Goal: Task Accomplishment & Management: Manage account settings

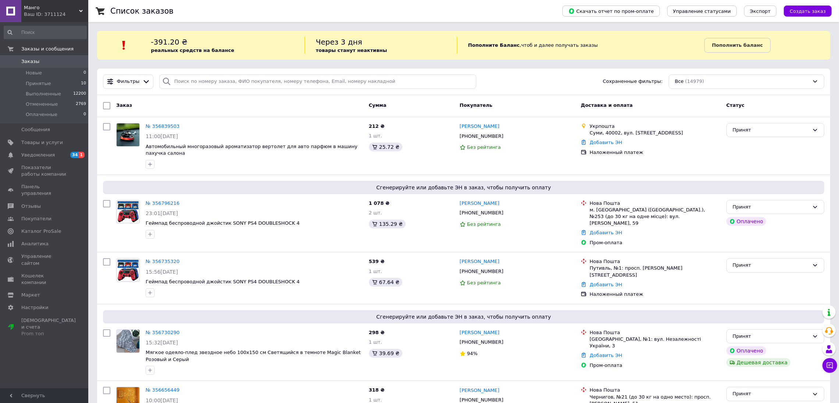
click at [69, 57] on link "Заказы 0" at bounding box center [45, 61] width 91 height 13
click at [81, 85] on span "10" at bounding box center [83, 83] width 5 height 7
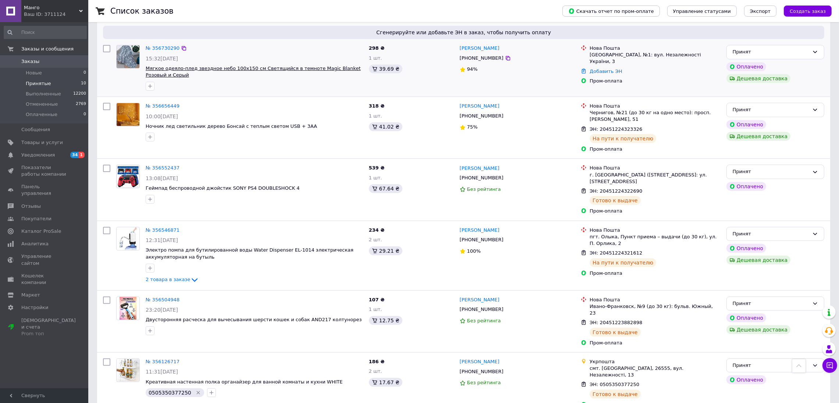
scroll to position [199, 0]
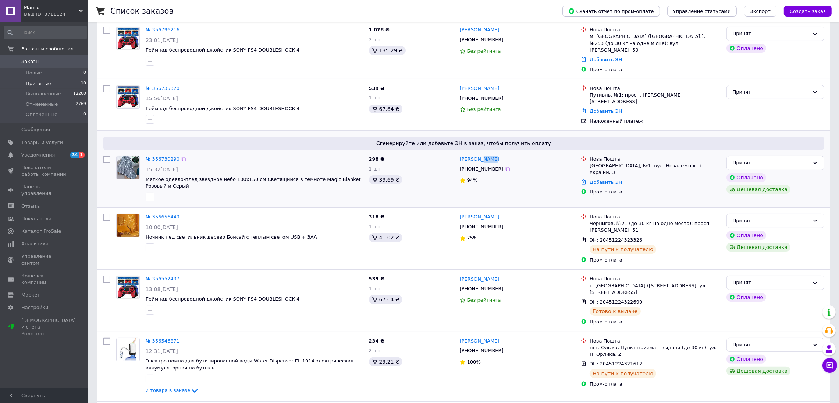
drag, startPoint x: 490, startPoint y: 153, endPoint x: 478, endPoint y: 153, distance: 12.1
click at [478, 155] on div "[PERSON_NAME]" at bounding box center [517, 159] width 117 height 8
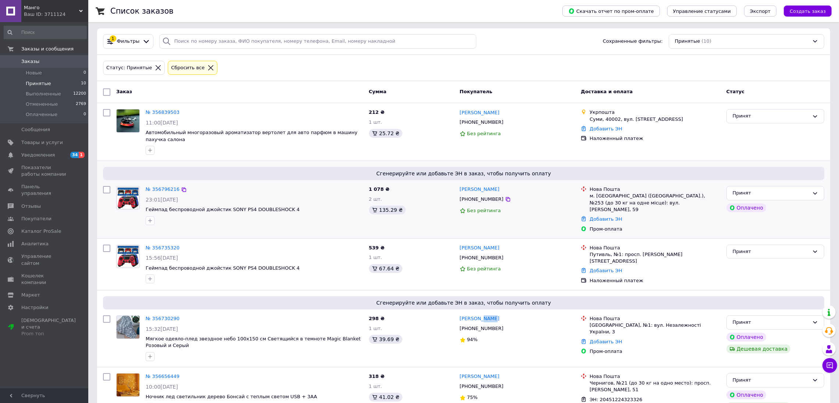
scroll to position [110, 0]
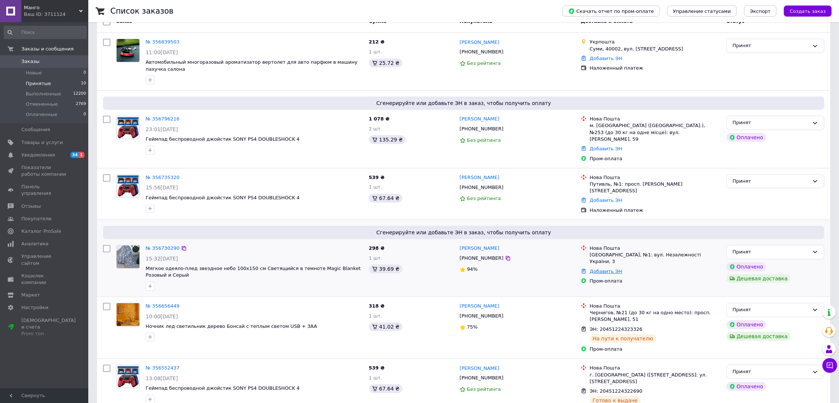
drag, startPoint x: 602, startPoint y: 263, endPoint x: 601, endPoint y: 259, distance: 4.5
click at [602, 276] on div "Пром-оплата" at bounding box center [655, 281] width 134 height 10
click at [601, 268] on link "Добавить ЭН" at bounding box center [606, 271] width 32 height 6
drag, startPoint x: 564, startPoint y: 287, endPoint x: 569, endPoint y: 294, distance: 8.4
click at [563, 287] on input "Добавить ЭН" at bounding box center [563, 287] width 99 height 15
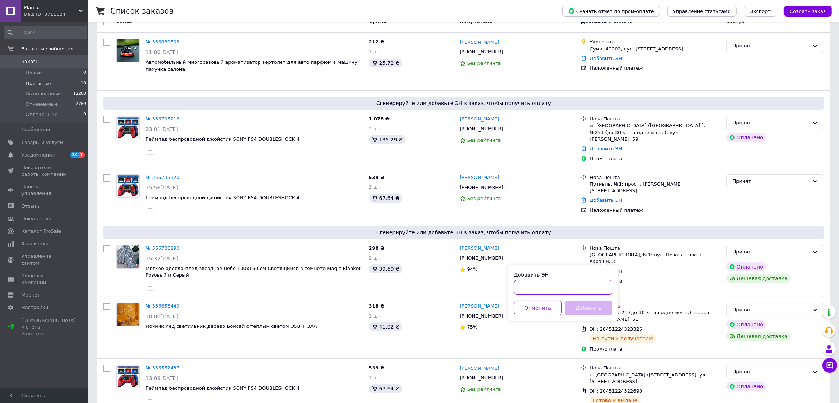
paste input "20451225164755"
type input "20451225164755"
click at [582, 315] on button "Добавить" at bounding box center [589, 307] width 48 height 15
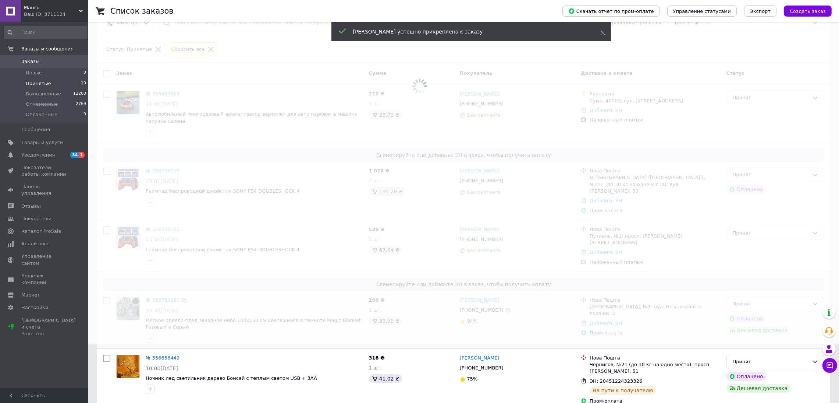
scroll to position [55, 0]
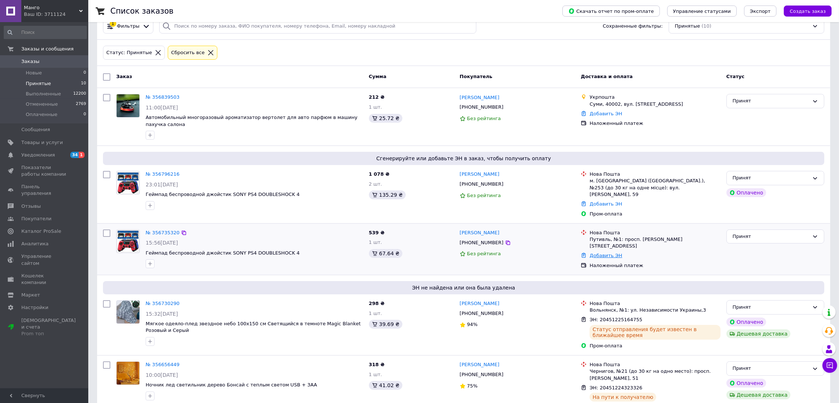
click at [601, 252] on link "Добавить ЭН" at bounding box center [606, 255] width 32 height 6
click at [559, 277] on input "Добавить ЭН" at bounding box center [563, 272] width 99 height 15
paste input "20451224416074"
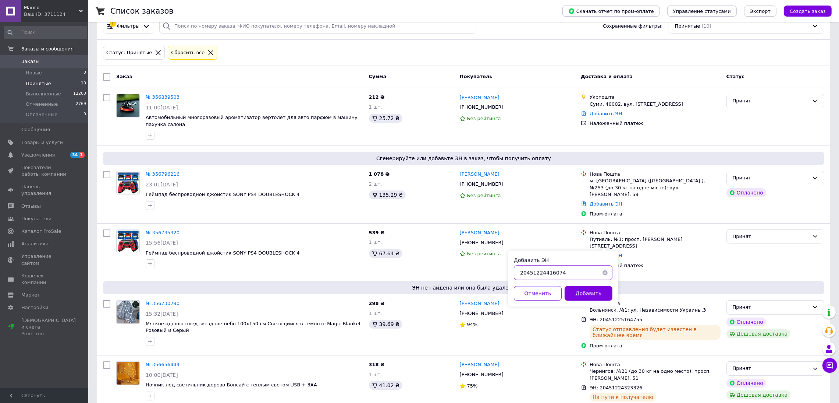
type input "20451224416074"
click at [579, 294] on button "Добавить" at bounding box center [589, 293] width 48 height 15
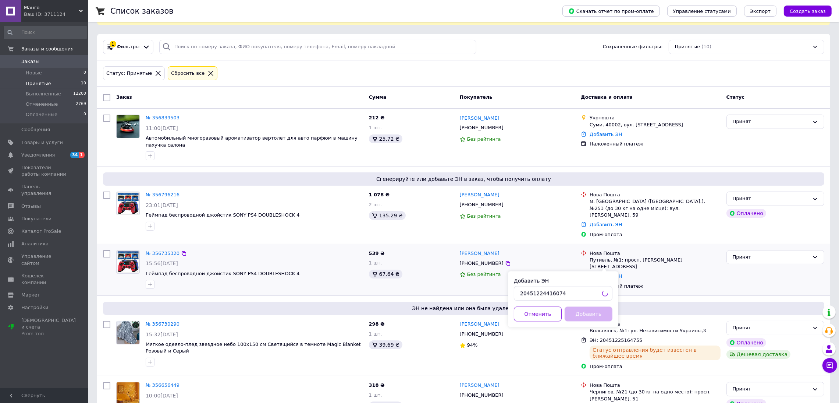
scroll to position [0, 0]
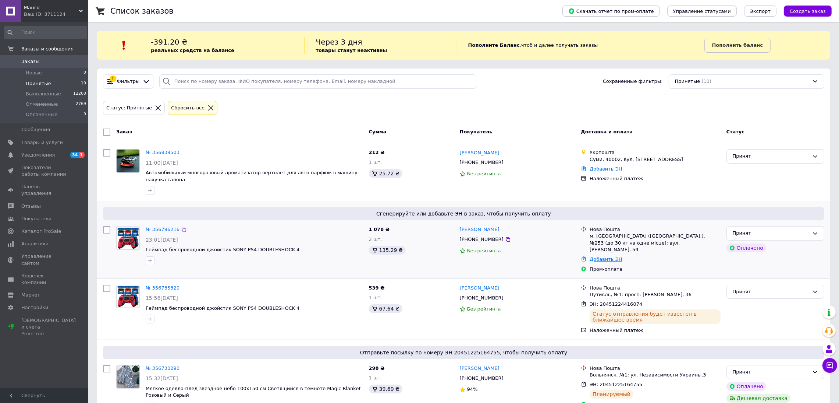
click at [599, 256] on link "Добавить ЭН" at bounding box center [606, 259] width 32 height 6
click at [581, 280] on input "Добавить ЭН" at bounding box center [563, 282] width 99 height 15
paste input "20451225165288"
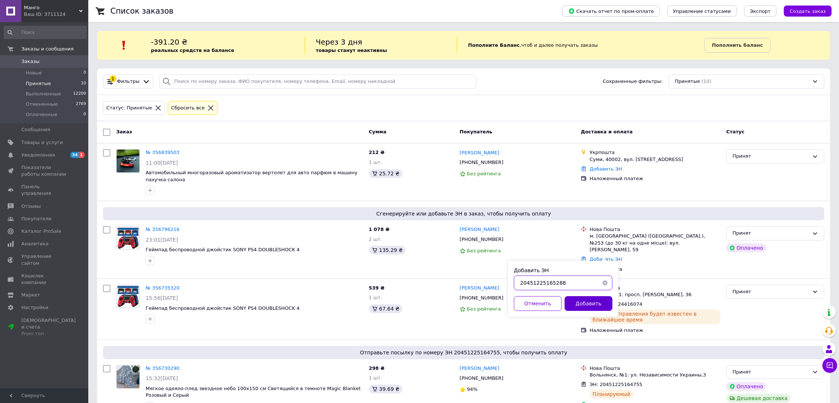
type input "20451225165288"
click at [585, 304] on button "Добавить" at bounding box center [589, 303] width 48 height 15
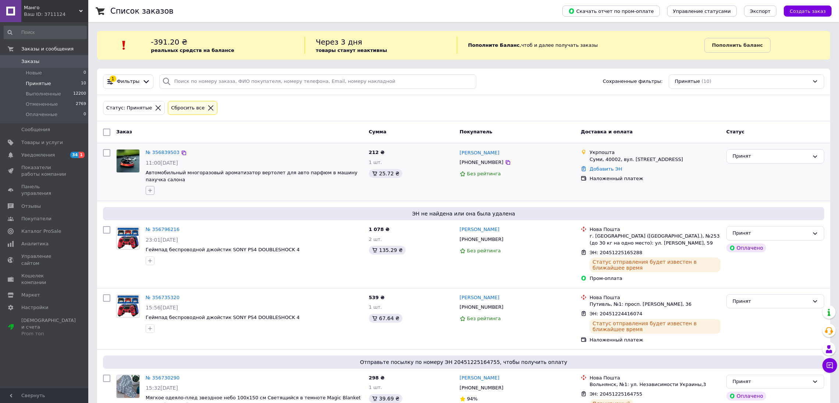
click at [151, 192] on icon "button" at bounding box center [150, 190] width 6 height 6
type input "0505352743237"
click at [189, 221] on span "Создать метку 0505352743237" at bounding box center [179, 227] width 40 height 13
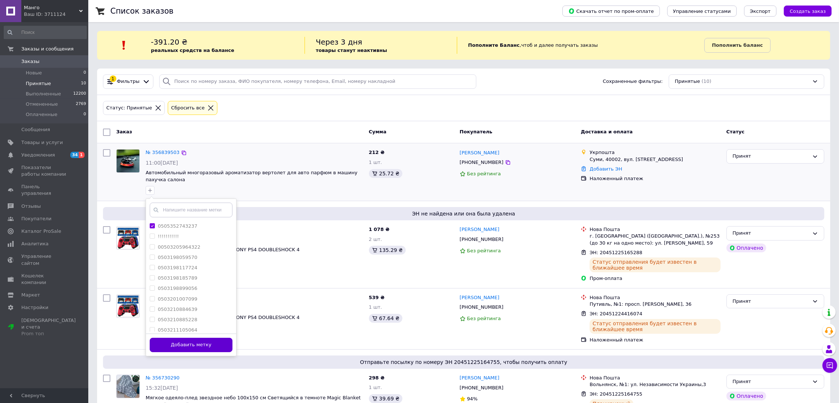
click at [180, 347] on button "Добавить метку" at bounding box center [191, 344] width 83 height 14
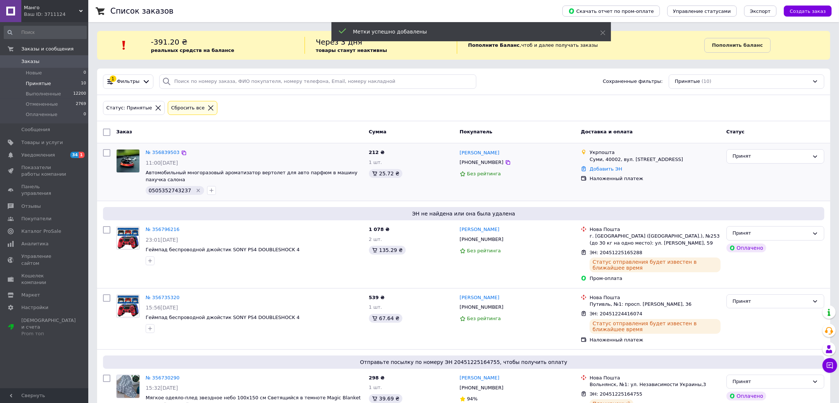
click at [63, 63] on span "Заказы" at bounding box center [44, 61] width 47 height 7
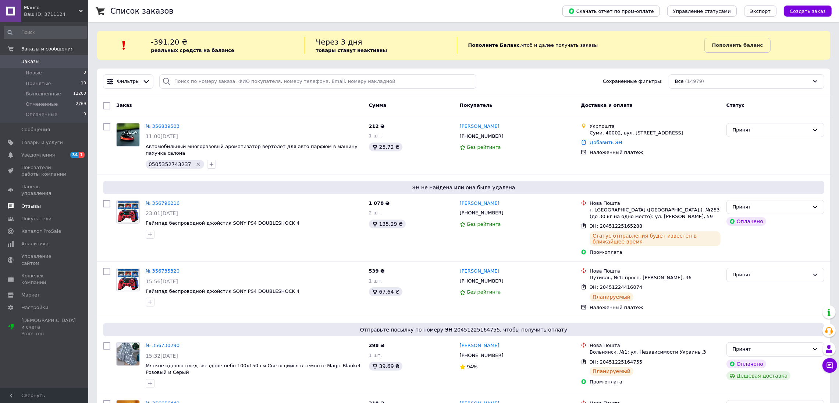
click at [39, 203] on span "Отзывы" at bounding box center [44, 206] width 47 height 7
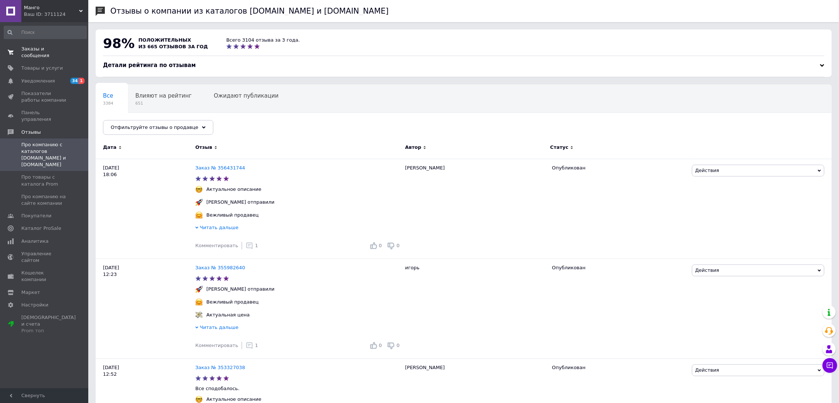
click at [50, 51] on span "Заказы и сообщения" at bounding box center [44, 52] width 47 height 13
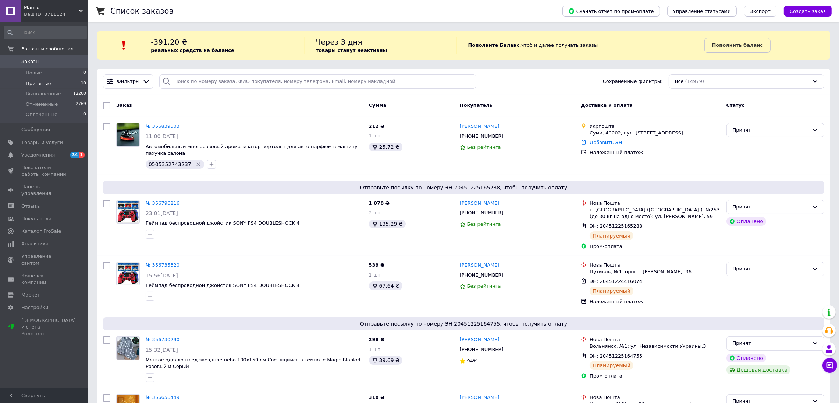
click at [57, 82] on li "Принятые 10" at bounding box center [45, 83] width 91 height 10
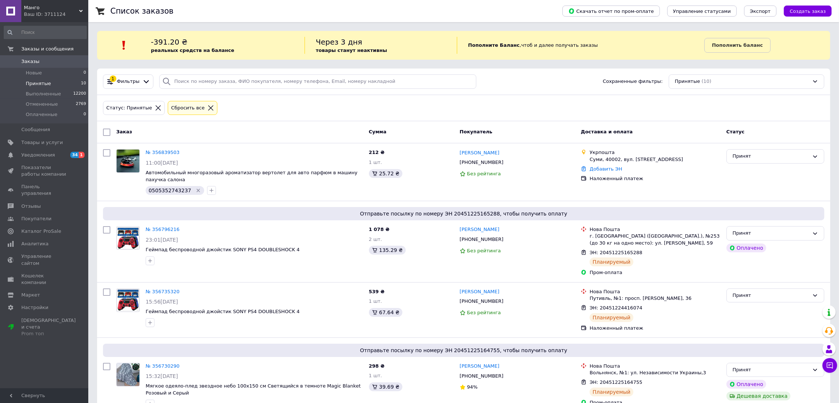
click at [72, 62] on span "0" at bounding box center [78, 61] width 20 height 7
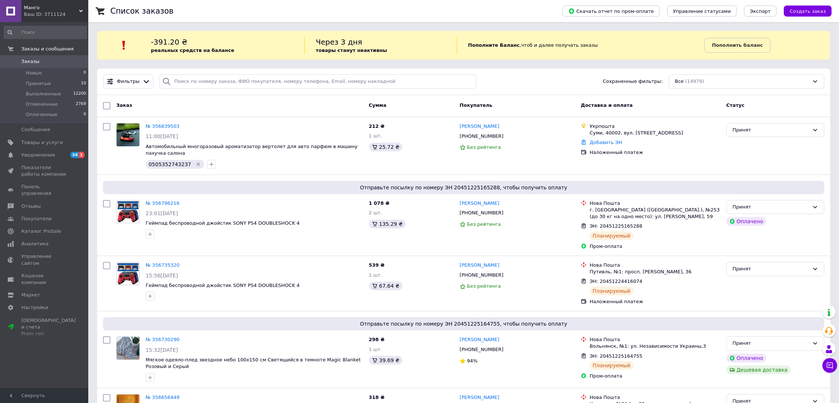
click at [81, 61] on span "0" at bounding box center [78, 61] width 20 height 7
click at [35, 203] on span "Отзывы" at bounding box center [31, 206] width 20 height 7
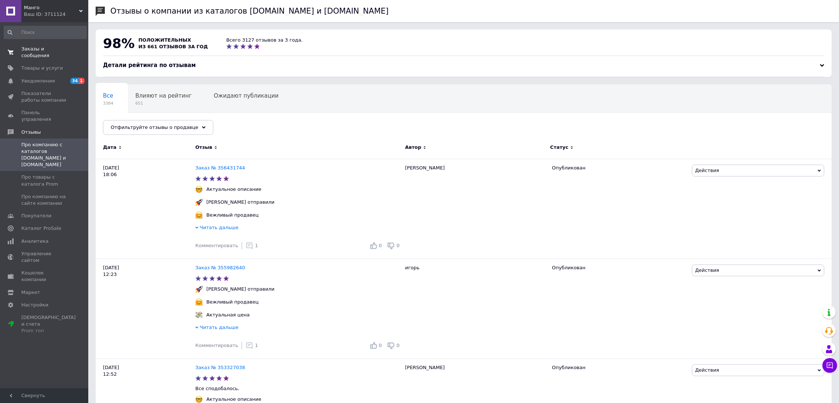
click at [71, 46] on span "0 0" at bounding box center [78, 52] width 20 height 13
